Goal: Transaction & Acquisition: Purchase product/service

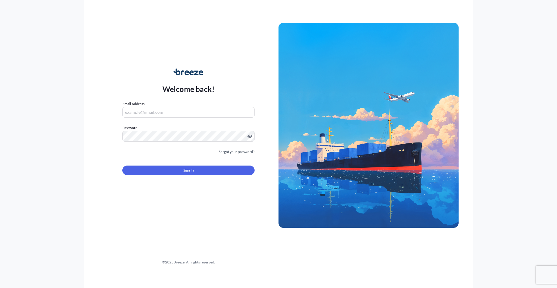
type input "[EMAIL_ADDRESS][DOMAIN_NAME]"
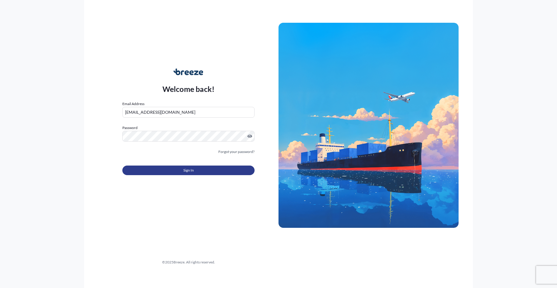
click at [180, 168] on button "Sign In" at bounding box center [188, 170] width 132 height 10
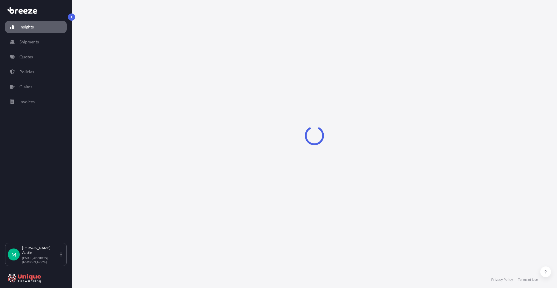
select select "2025"
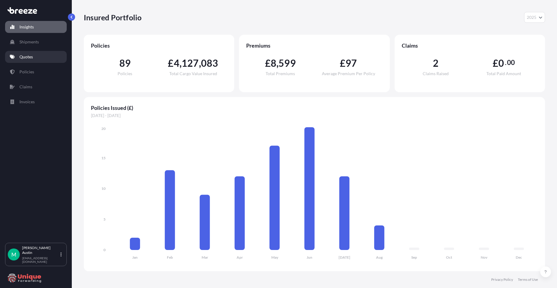
click at [30, 59] on p "Quotes" at bounding box center [25, 57] width 13 height 6
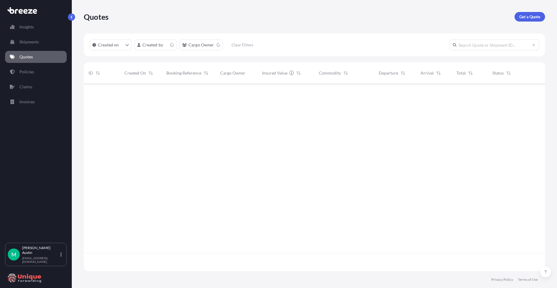
scroll to position [186, 457]
click at [526, 21] on link "Get a Quote" at bounding box center [529, 17] width 31 height 10
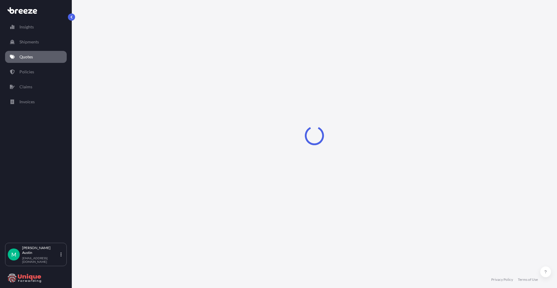
select select "Sea"
select select "1"
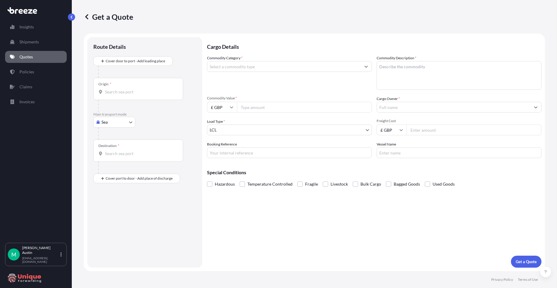
click at [263, 66] on input "Commodity Category *" at bounding box center [283, 66] width 153 height 11
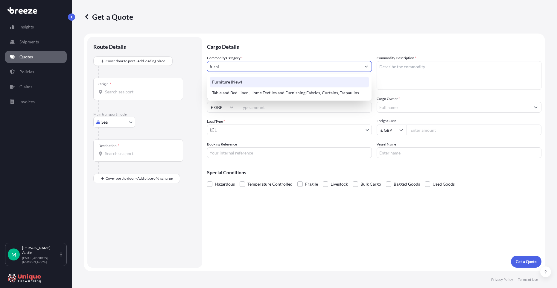
click at [245, 84] on div "Furniture (New)" at bounding box center [289, 82] width 159 height 11
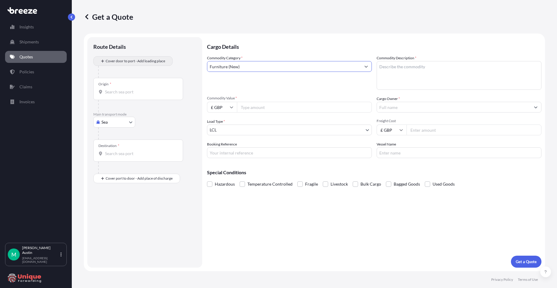
type input "Furniture (New)"
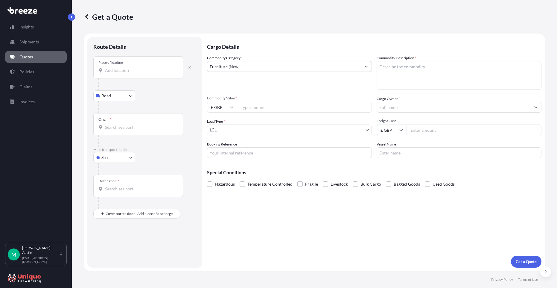
click at [109, 76] on div "Place of loading" at bounding box center [138, 67] width 90 height 22
click at [109, 73] on input "Place of loading" at bounding box center [140, 70] width 71 height 6
paste input "[STREET_ADDRESS]"
type input "[STREET_ADDRESS]"
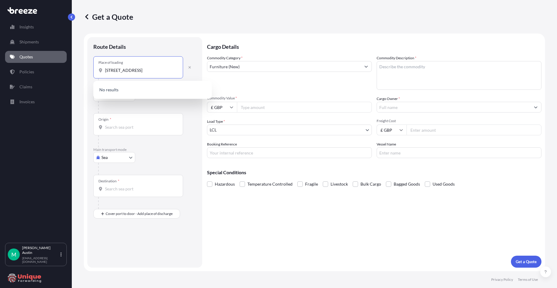
click at [136, 48] on div "Route Details" at bounding box center [144, 49] width 103 height 13
click at [128, 128] on input "Origin *" at bounding box center [140, 127] width 71 height 6
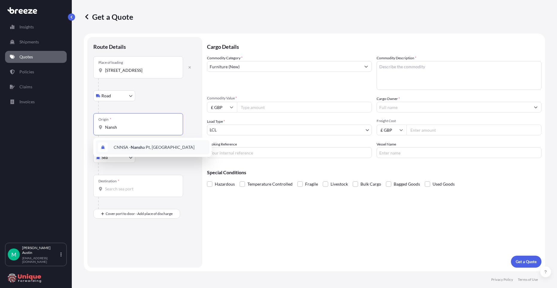
click at [179, 150] on div "CNNSA - Nansh a Pt, [GEOGRAPHIC_DATA]" at bounding box center [153, 147] width 114 height 14
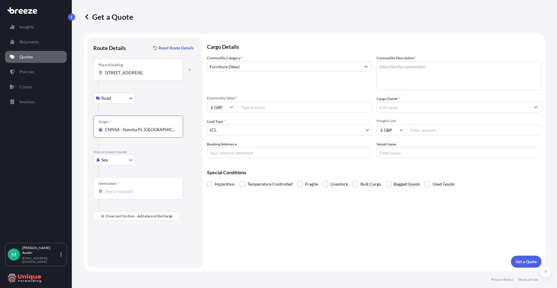
type input "CNNSA - Nansha Pt, [GEOGRAPHIC_DATA]"
click at [117, 184] on div "Destination *" at bounding box center [108, 183] width 21 height 5
click at [117, 188] on input "Destination *" at bounding box center [140, 191] width 71 height 6
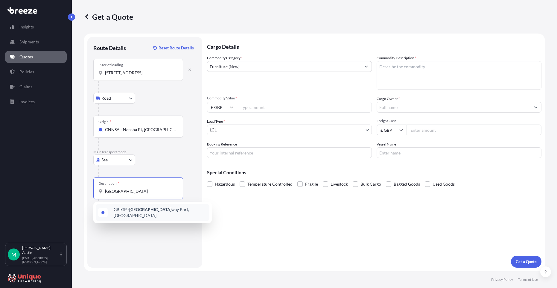
click at [130, 207] on div "GBLGP - [GEOGRAPHIC_DATA], [GEOGRAPHIC_DATA]" at bounding box center [153, 212] width 114 height 17
type input "GBLGP - [GEOGRAPHIC_DATA], [GEOGRAPHIC_DATA]"
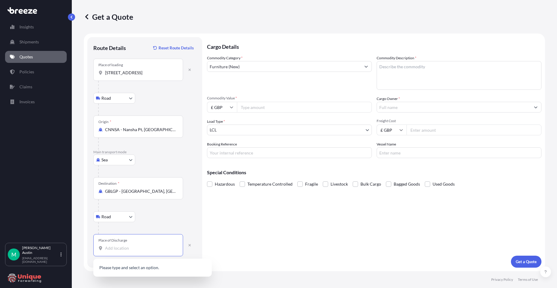
click at [124, 245] on input "Place of Discharge" at bounding box center [140, 248] width 71 height 6
click at [121, 244] on div "Place of Discharge" at bounding box center [138, 245] width 90 height 22
click at [121, 245] on input "Place of Discharge" at bounding box center [140, 248] width 71 height 6
paste input "[STREET_ADDRESS][PERSON_NAME],"
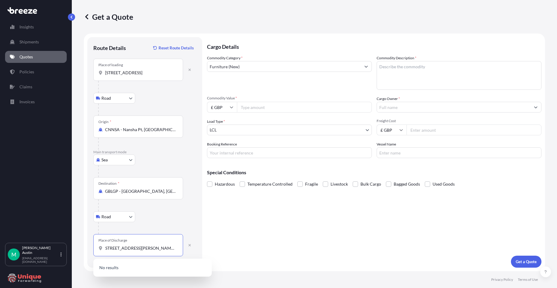
type input "[STREET_ADDRESS][PERSON_NAME],"
click at [178, 222] on div at bounding box center [147, 228] width 98 height 12
click at [256, 106] on input "Commodity Value *" at bounding box center [304, 107] width 135 height 11
